Goal: Task Accomplishment & Management: Use online tool/utility

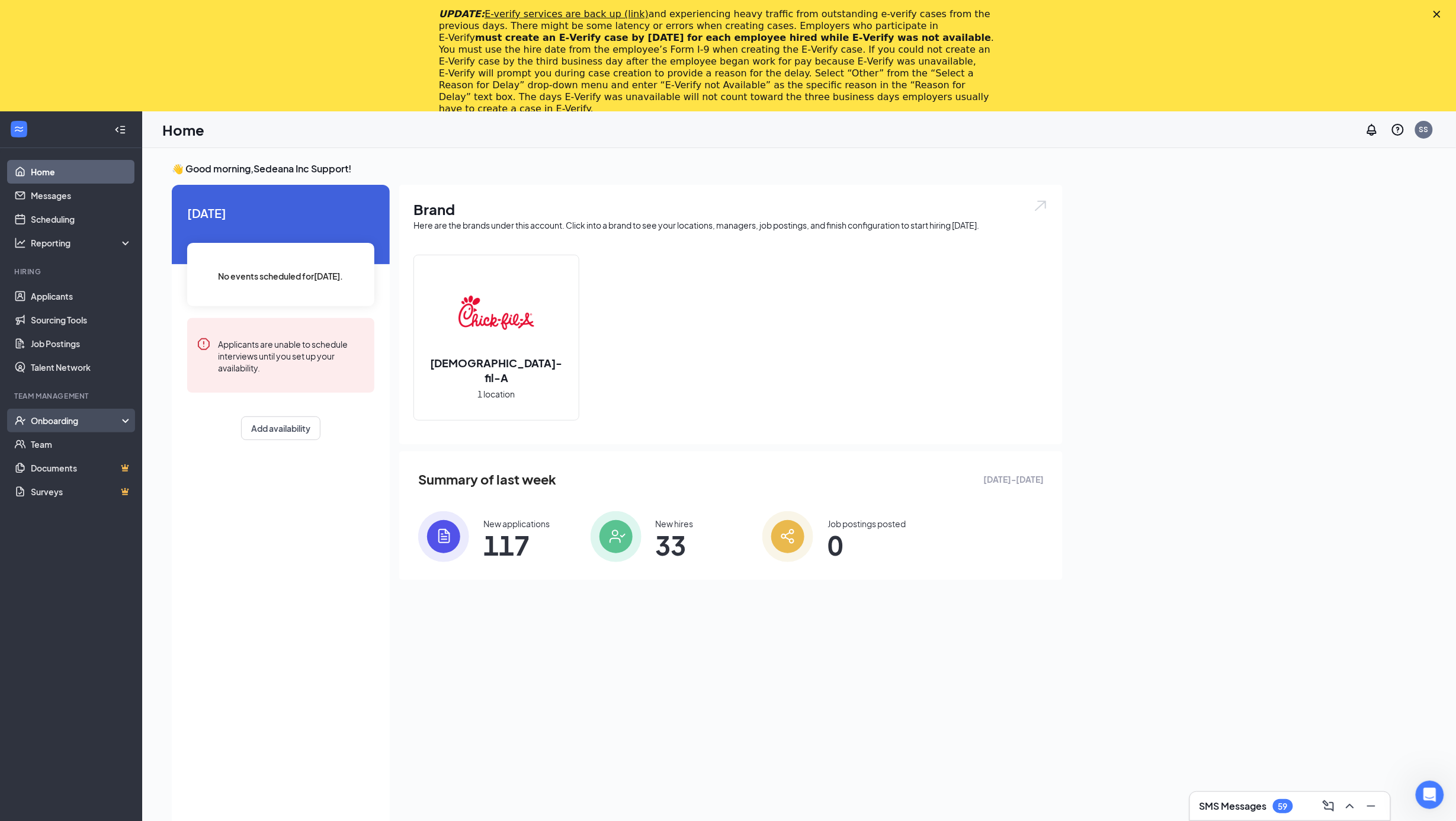
click at [50, 425] on div "Onboarding" at bounding box center [76, 420] width 91 height 12
click at [51, 443] on link "Overview" at bounding box center [81, 444] width 101 height 24
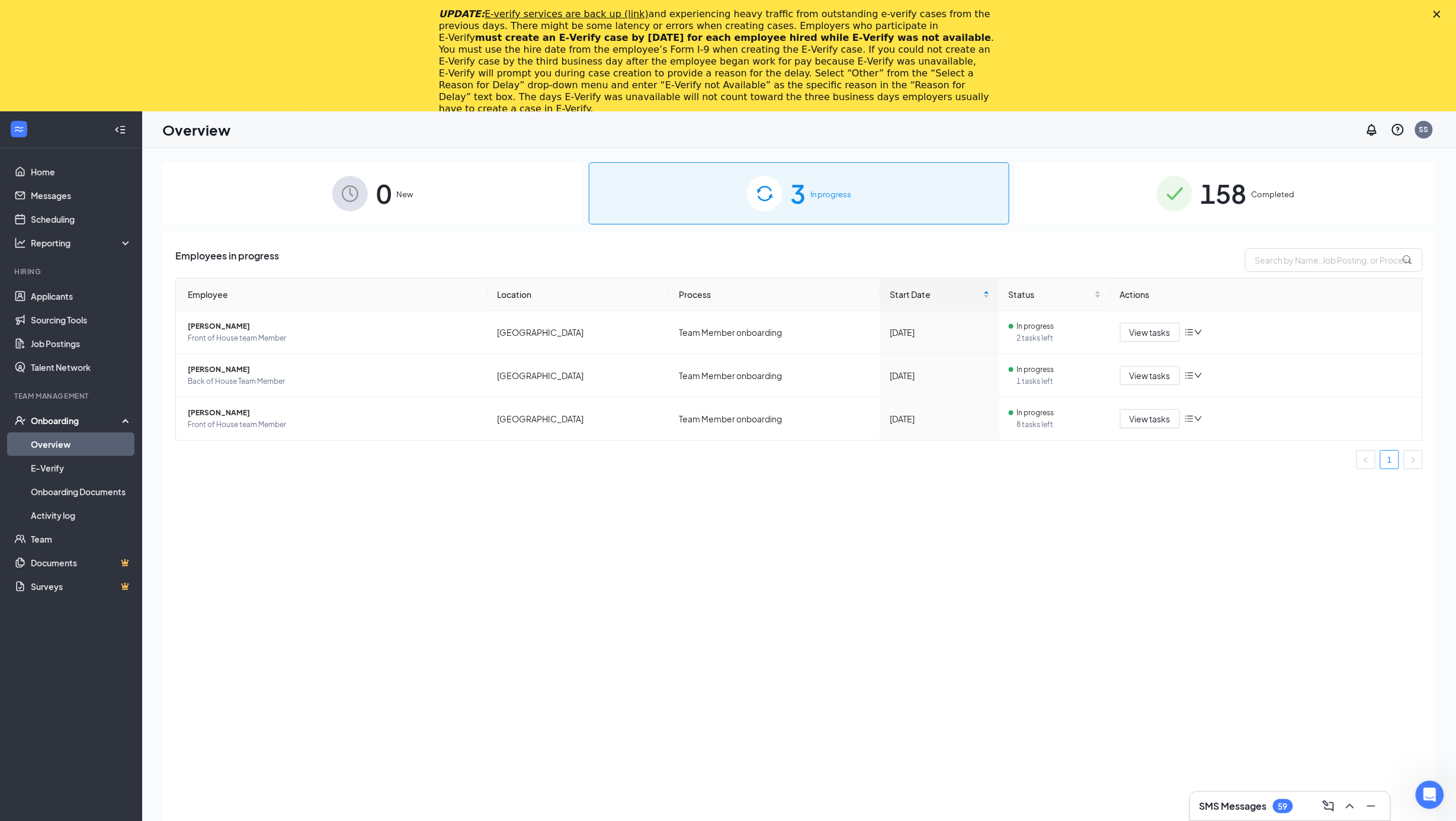
click at [1449, 17] on div "UPDATE: E-verify services are back up (link) and experiencing heavy traffic fro…" at bounding box center [728, 62] width 1456 height 114
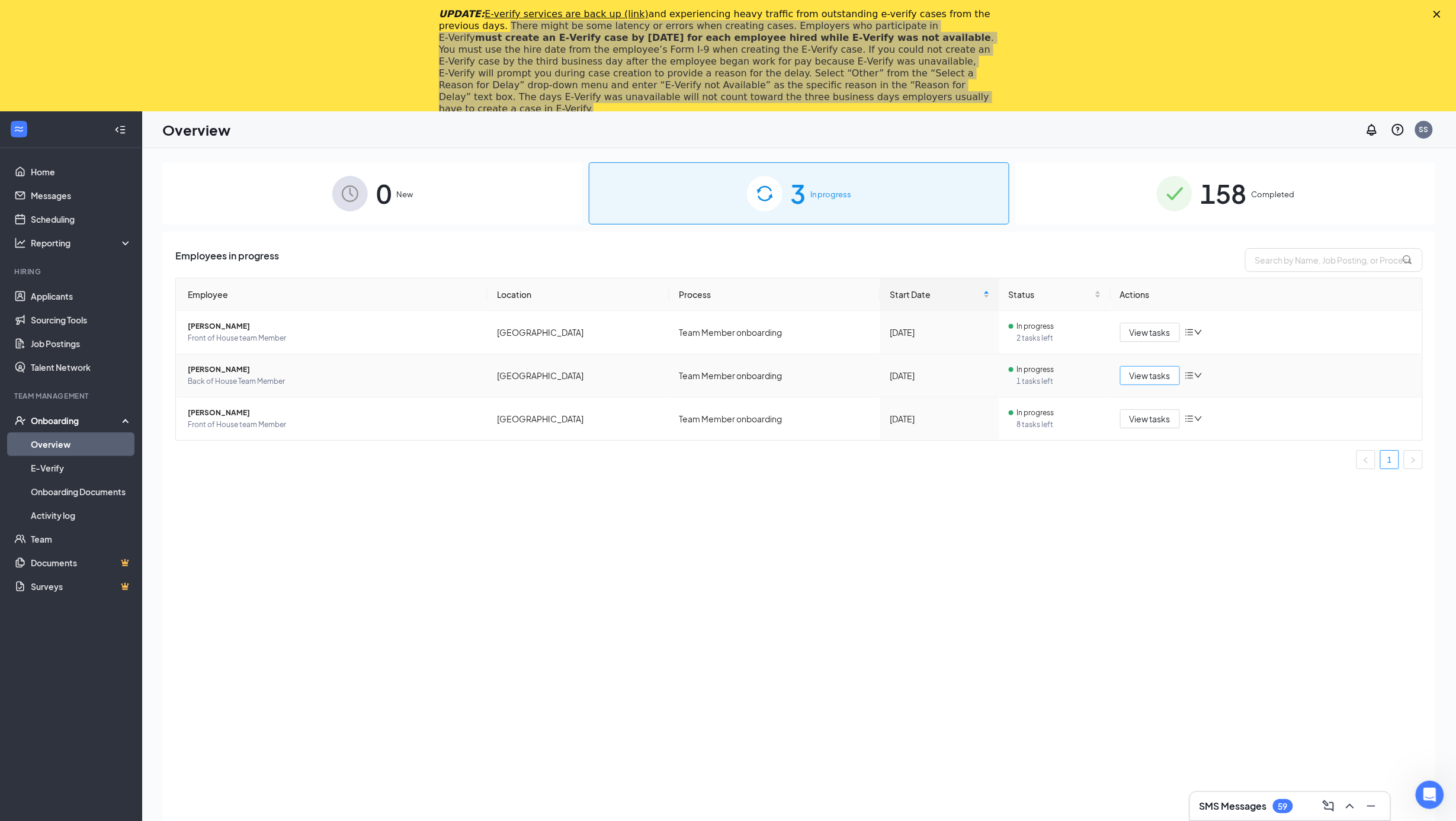
click at [1136, 372] on span "View tasks" at bounding box center [1150, 375] width 41 height 13
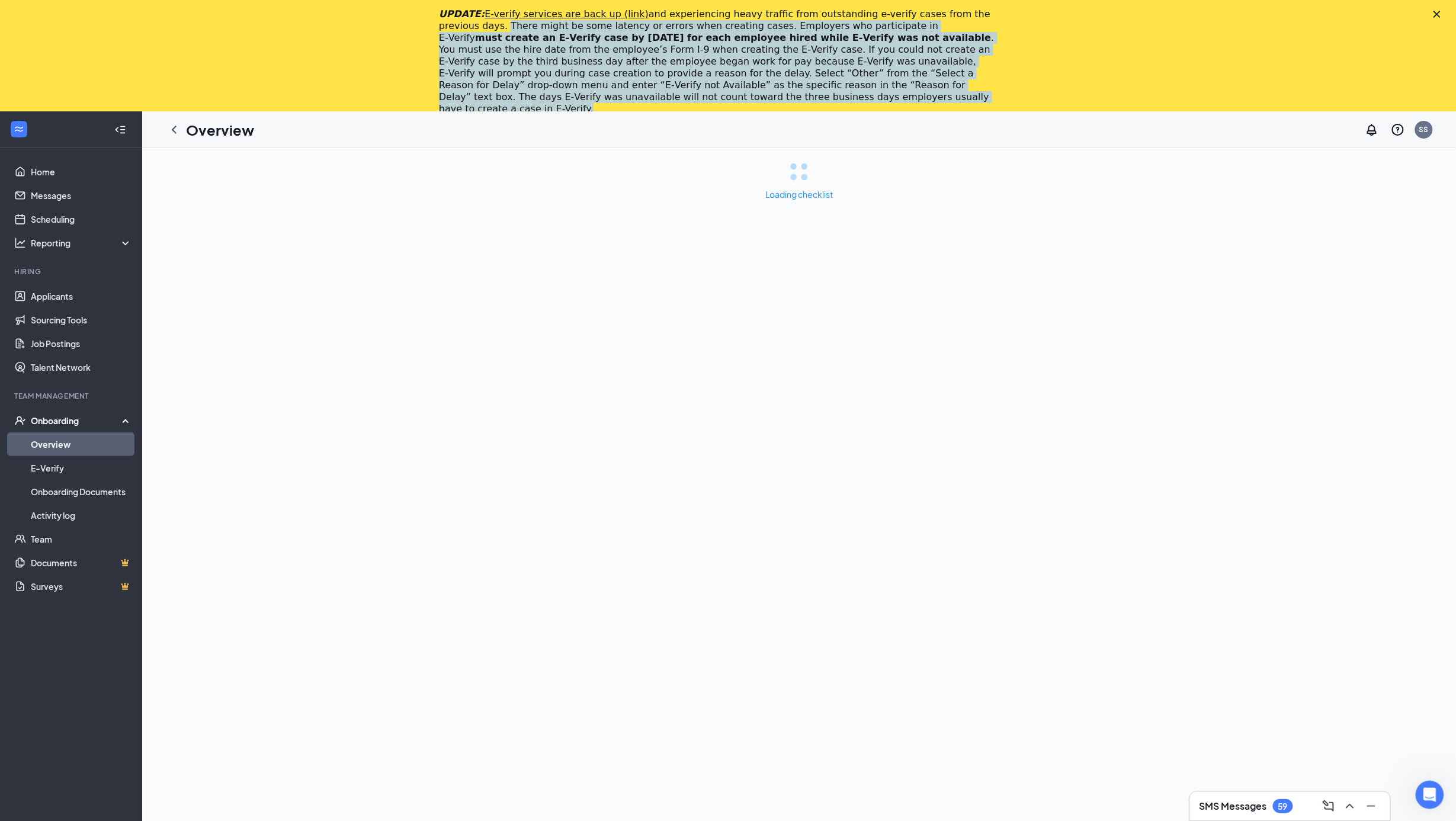
click at [1443, 16] on div "UPDATE: E-verify services are back up (link) and experiencing heavy traffic fro…" at bounding box center [728, 62] width 1456 height 114
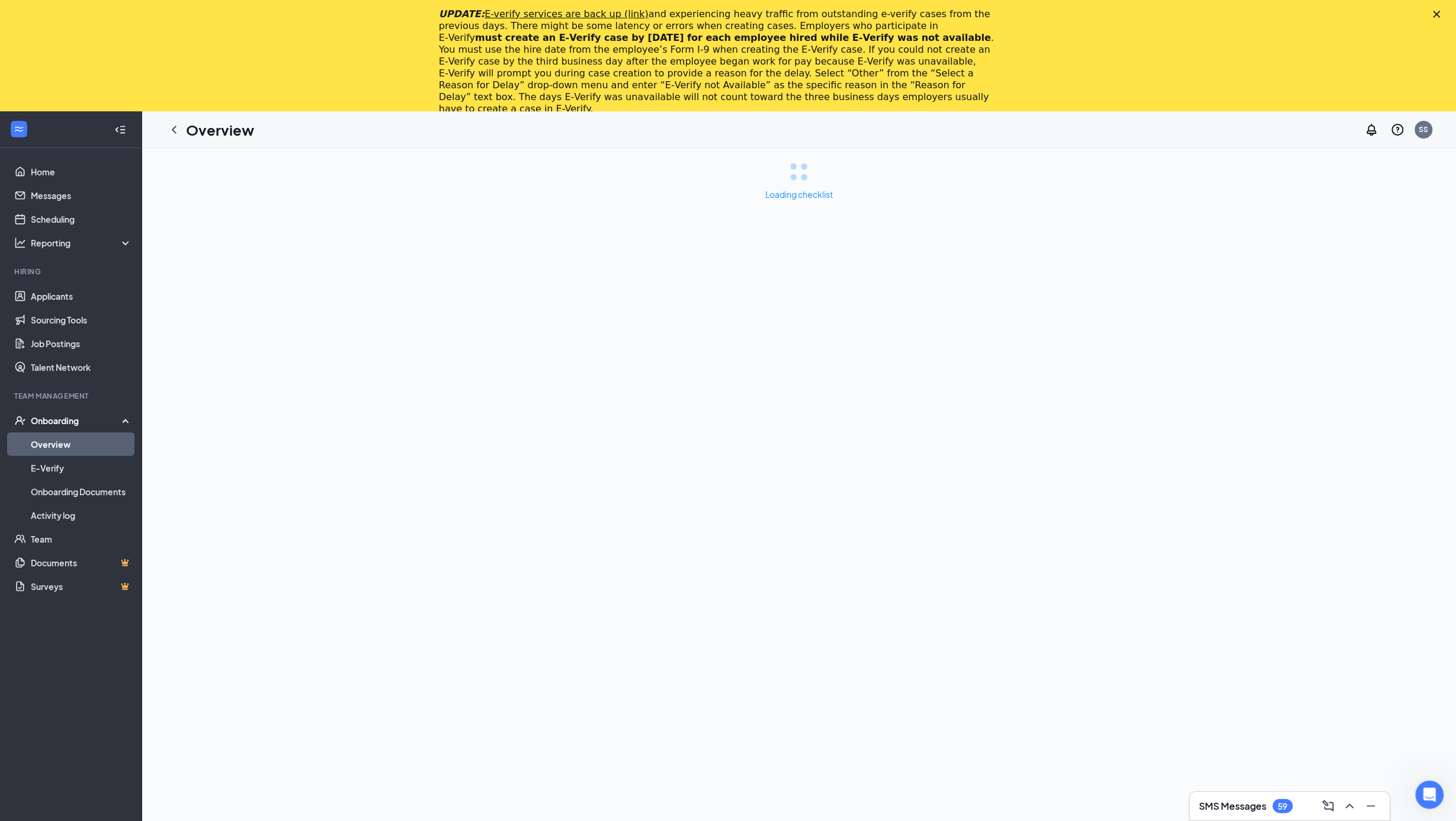
click at [1440, 16] on polygon "Close" at bounding box center [1437, 14] width 7 height 7
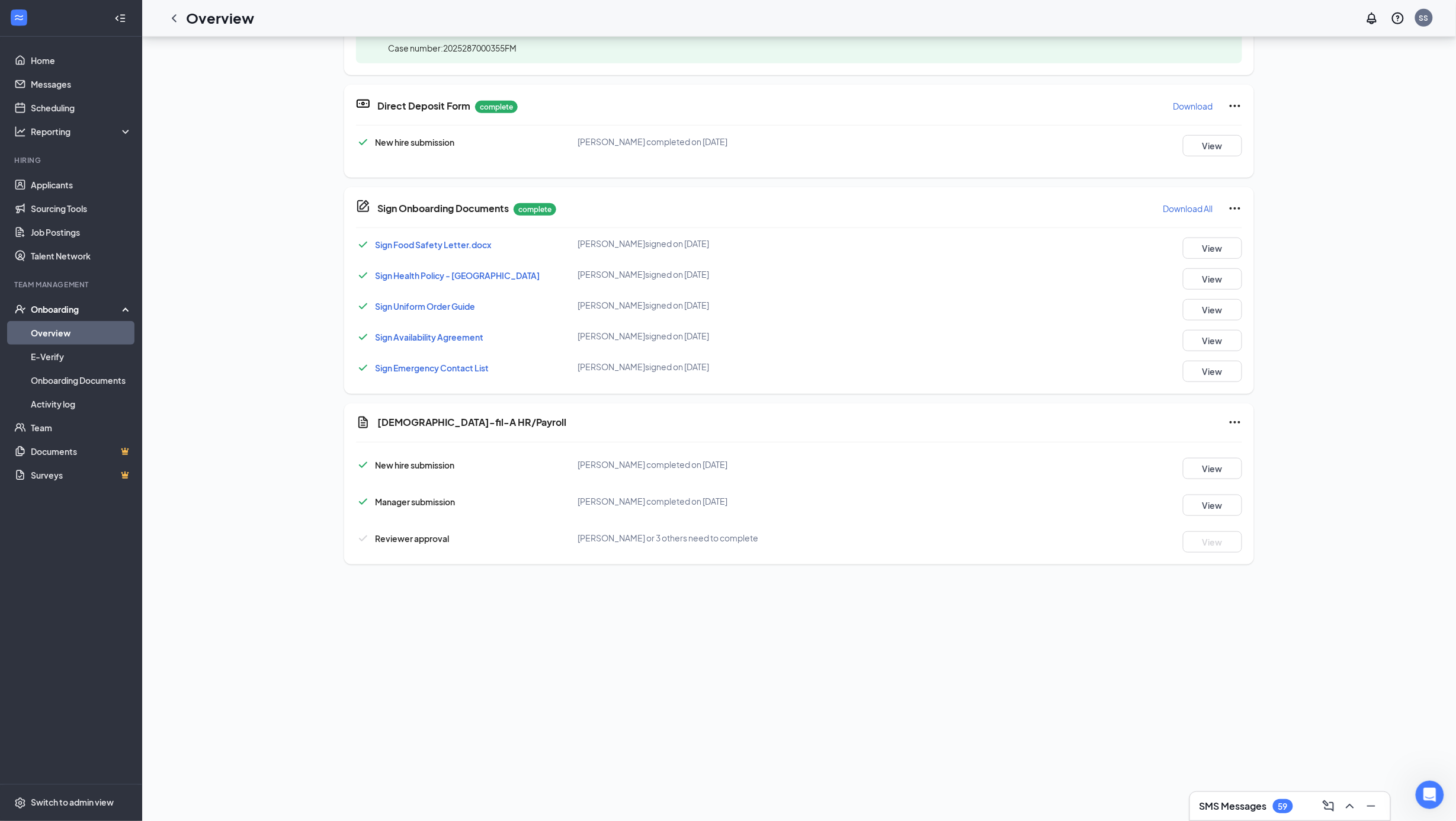
scroll to position [147, 0]
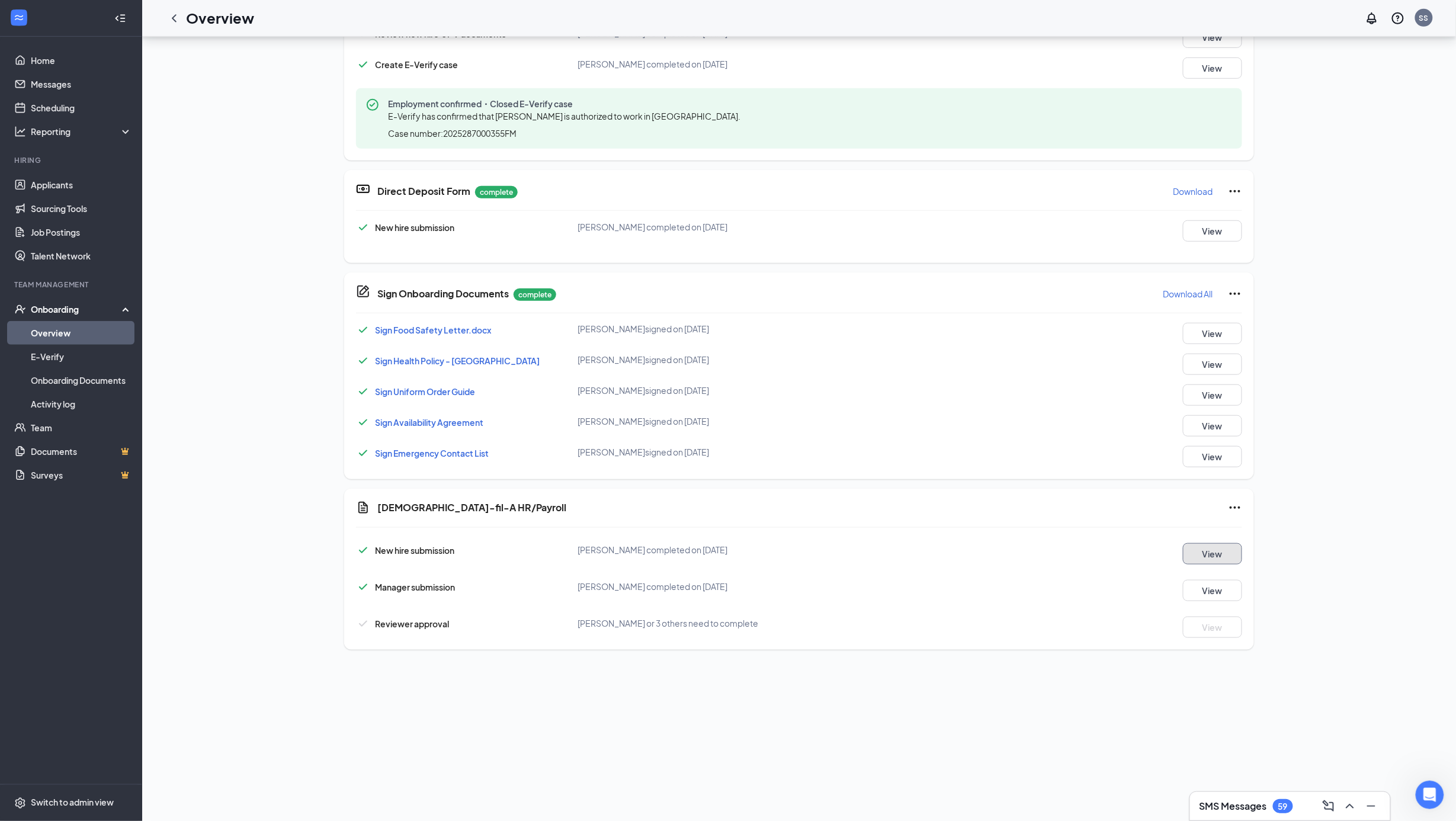
click at [1194, 557] on button "View" at bounding box center [1212, 554] width 59 height 22
